Goal: Task Accomplishment & Management: Manage account settings

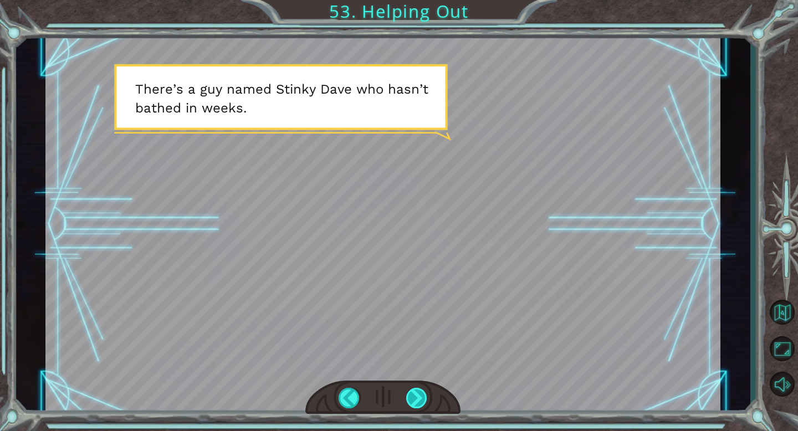
click at [418, 393] on div at bounding box center [417, 398] width 22 height 21
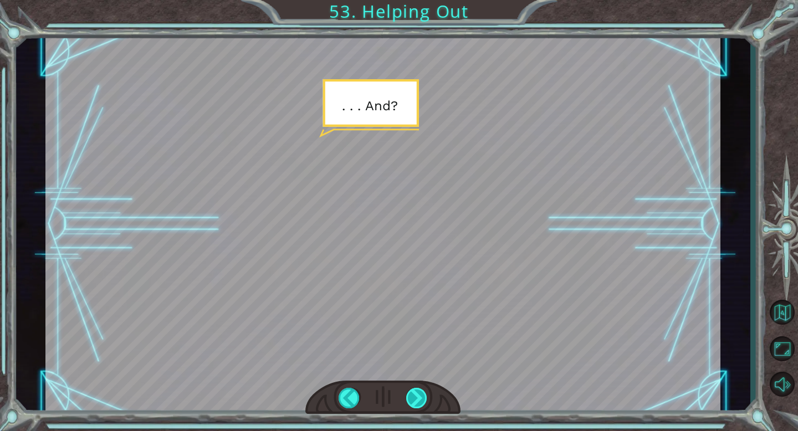
click at [415, 393] on div at bounding box center [417, 398] width 22 height 21
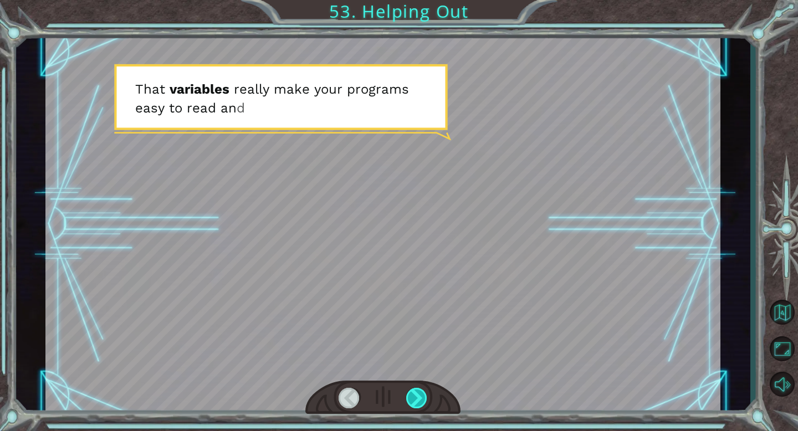
click at [415, 393] on div at bounding box center [417, 398] width 22 height 21
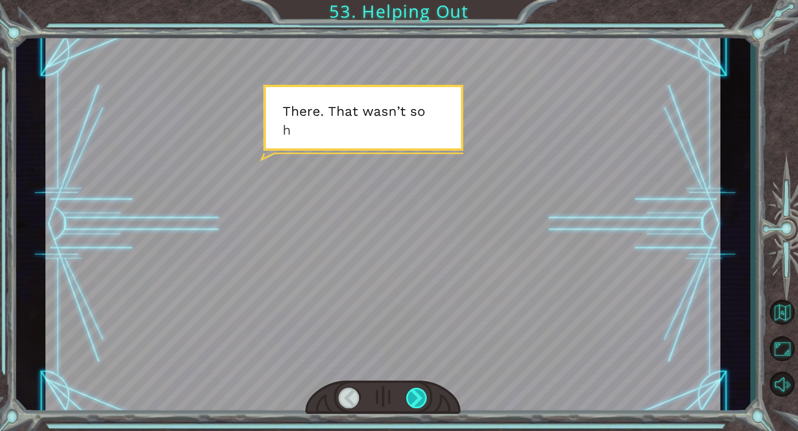
click at [415, 393] on div at bounding box center [417, 398] width 22 height 21
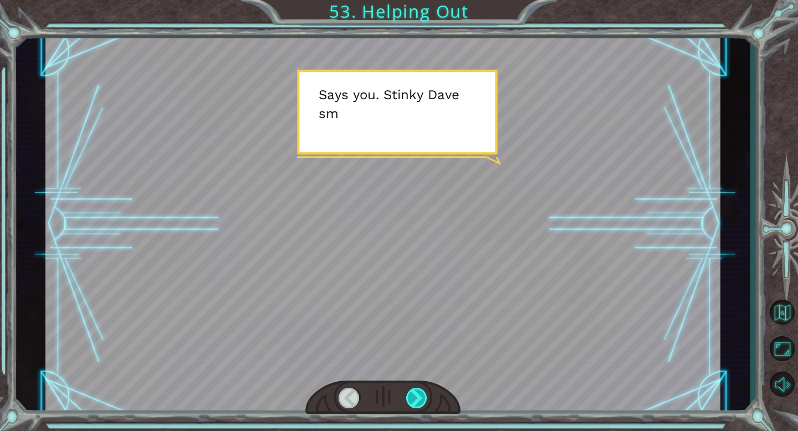
click at [415, 393] on div at bounding box center [417, 398] width 22 height 21
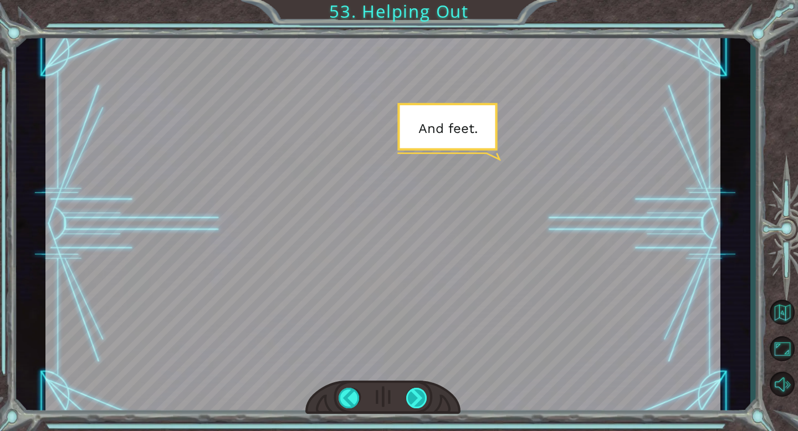
click at [415, 393] on div at bounding box center [417, 398] width 22 height 21
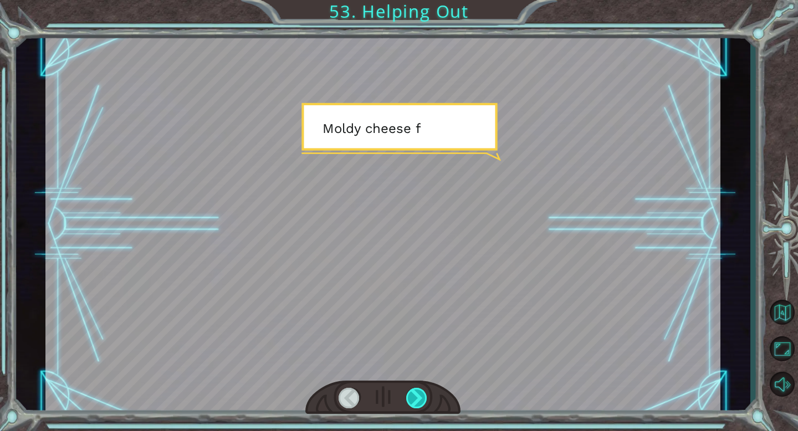
click at [414, 393] on div at bounding box center [417, 398] width 22 height 21
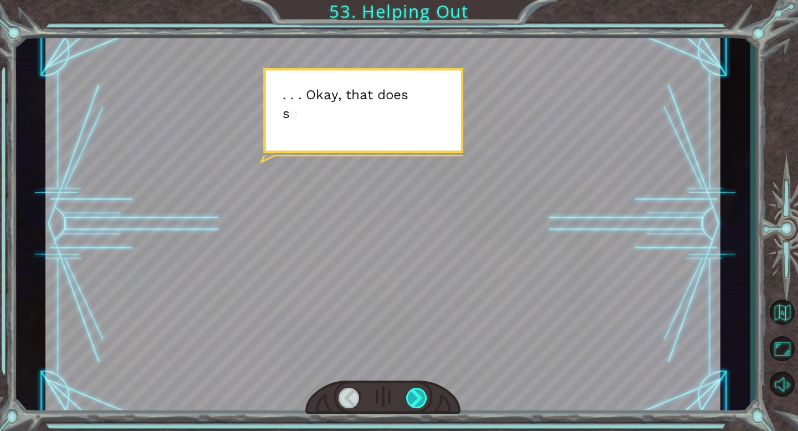
click at [414, 393] on div at bounding box center [417, 398] width 22 height 21
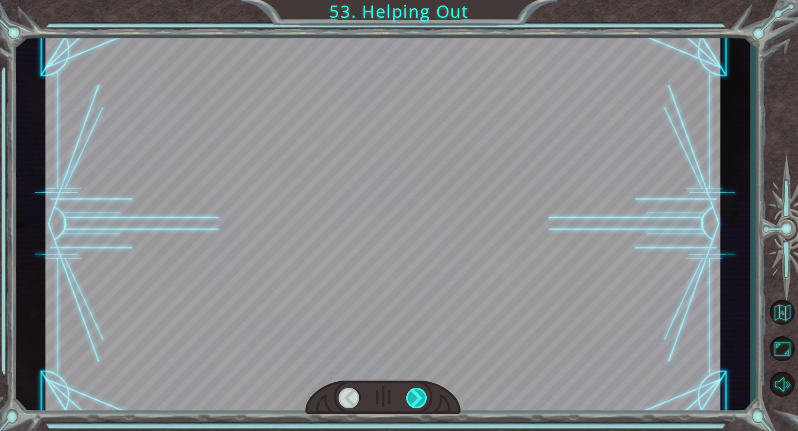
click at [414, 393] on div at bounding box center [417, 398] width 22 height 21
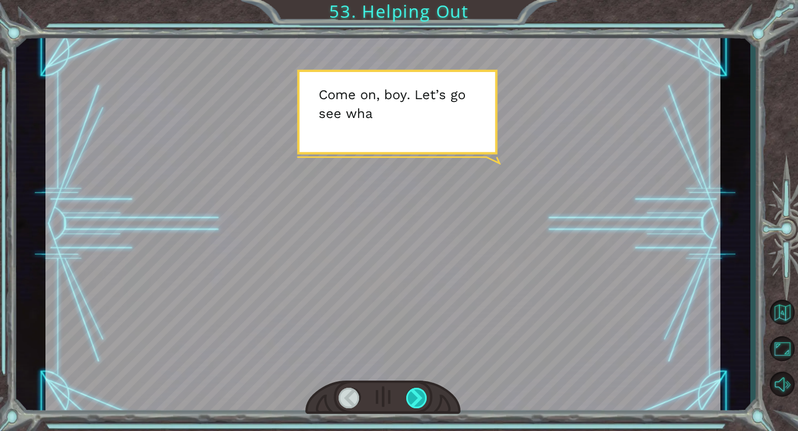
click at [414, 393] on div at bounding box center [417, 398] width 22 height 21
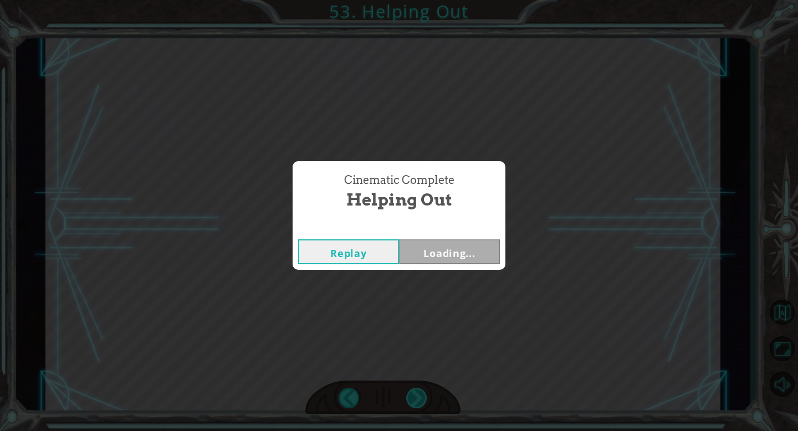
click at [414, 393] on div "Cinematic Complete Helping Out Replay Loading..." at bounding box center [399, 215] width 798 height 431
click at [454, 248] on button "Next" at bounding box center [449, 251] width 101 height 25
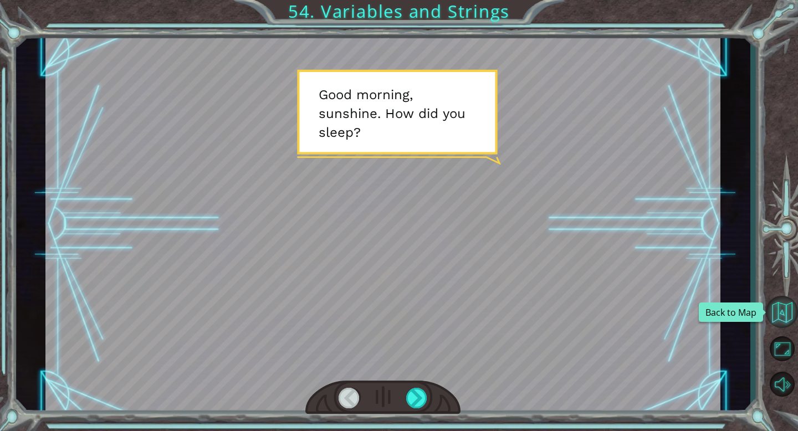
click at [782, 317] on button "Back to Map" at bounding box center [782, 312] width 32 height 32
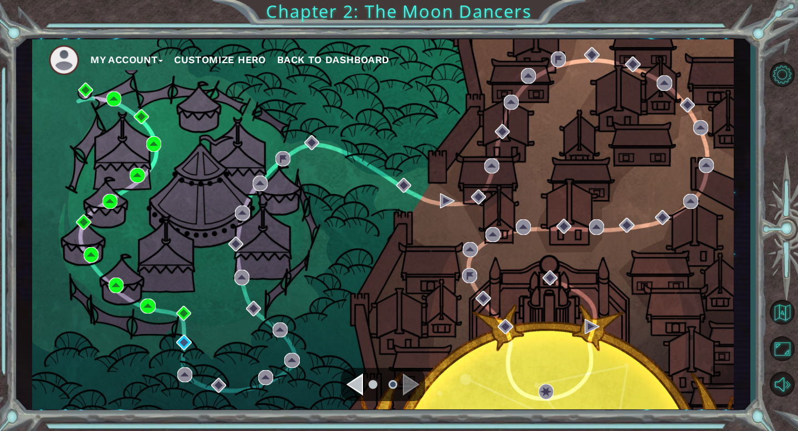
click at [373, 59] on span "Back to Dashboard" at bounding box center [333, 60] width 112 height 12
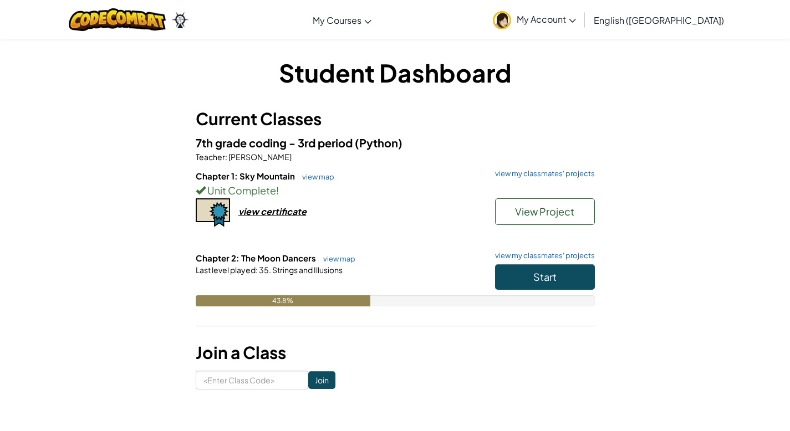
click at [576, 18] on span "My Account" at bounding box center [545, 19] width 59 height 12
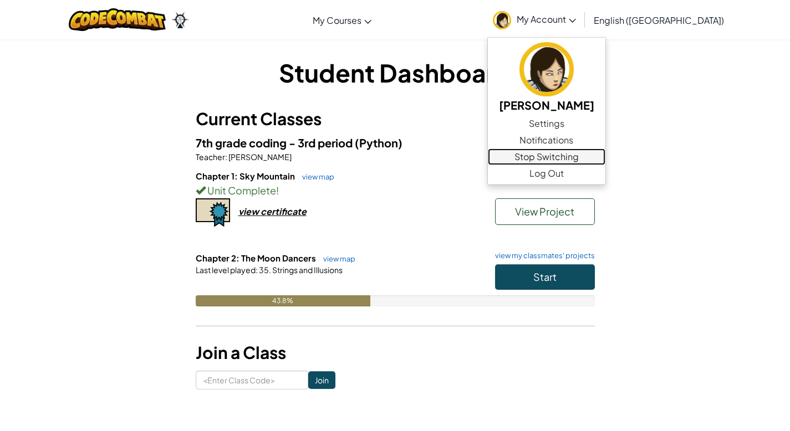
click at [605, 152] on link "Stop Switching" at bounding box center [546, 157] width 117 height 17
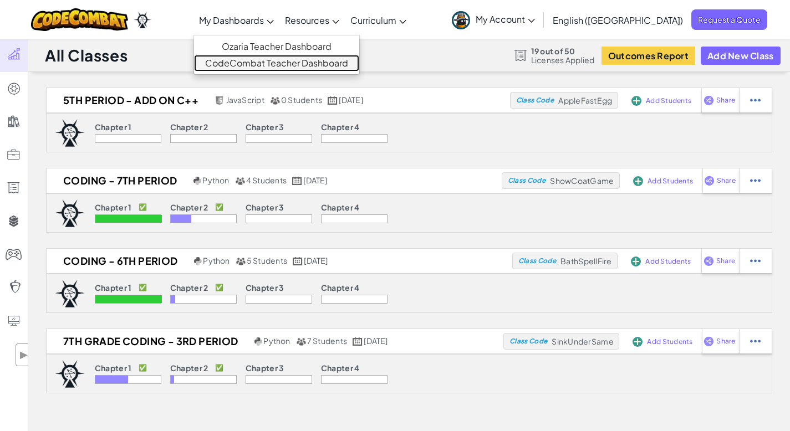
click at [295, 63] on link "CodeCombat Teacher Dashboard" at bounding box center [276, 63] width 165 height 17
